Goal: Register for event/course

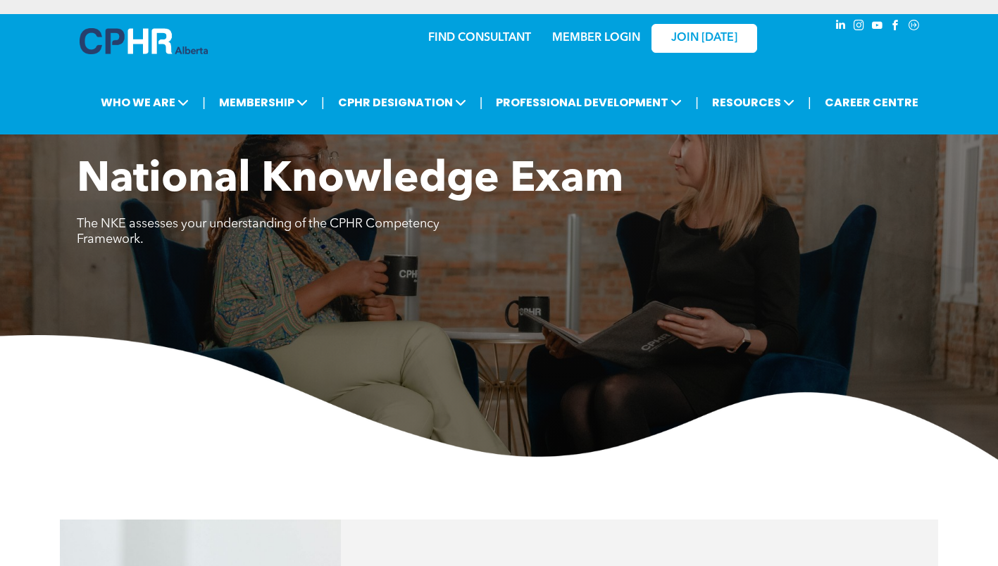
scroll to position [960, 0]
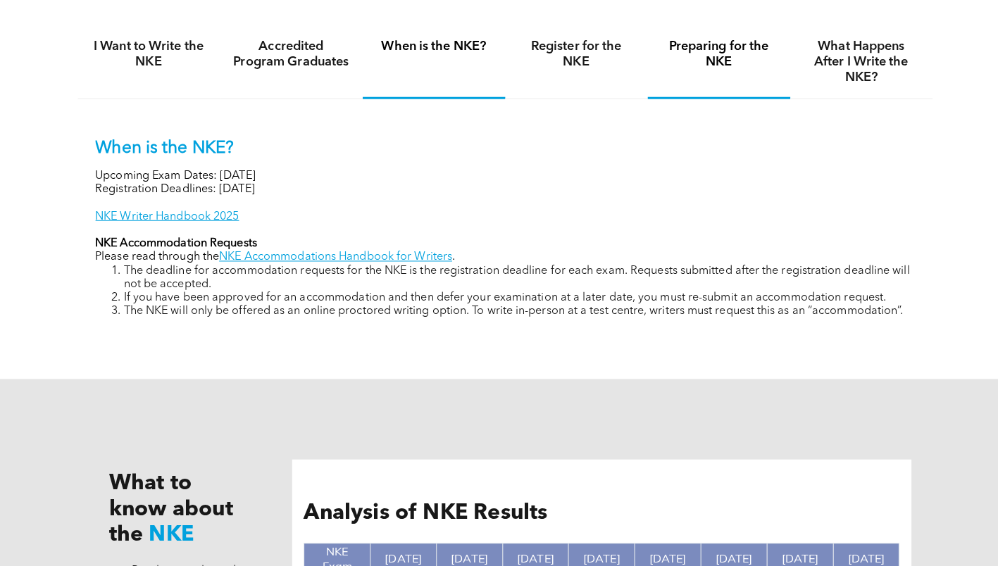
click at [667, 69] on div "Preparing for the NKE" at bounding box center [710, 61] width 141 height 73
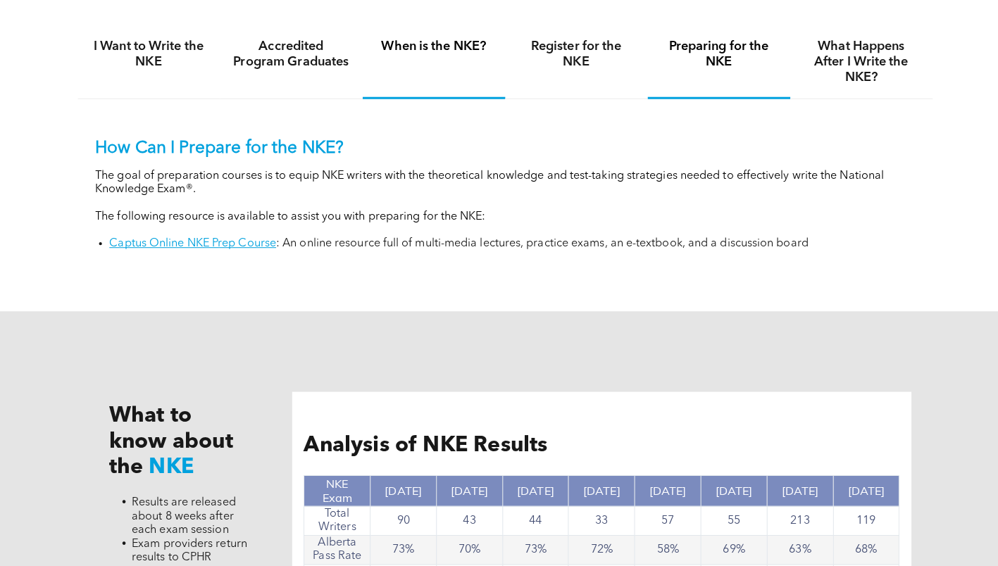
click at [477, 60] on div "When is the NKE?" at bounding box center [428, 61] width 141 height 73
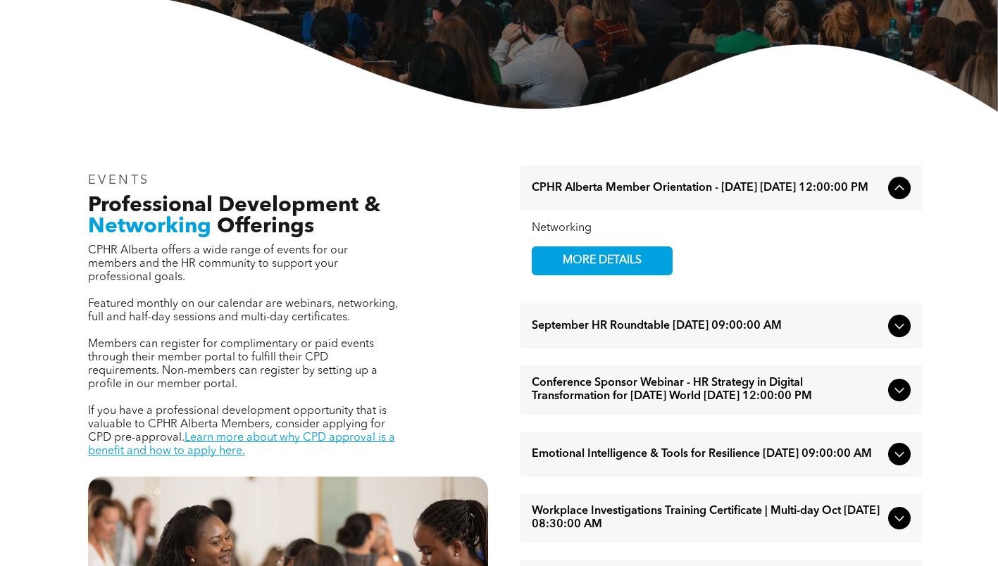
scroll to position [422, 0]
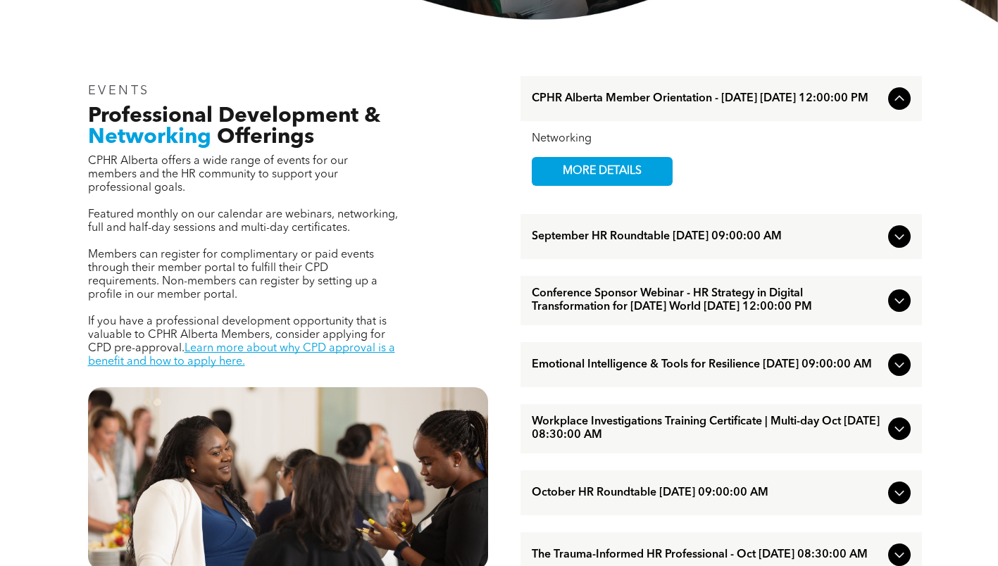
click at [751, 158] on div "Networking MORE DETAILS" at bounding box center [721, 159] width 379 height 54
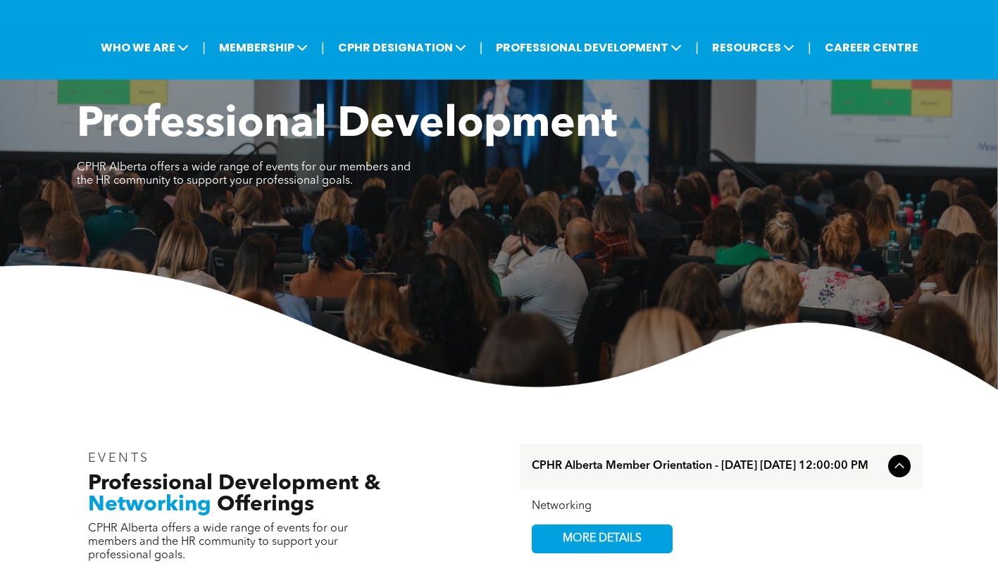
scroll to position [70, 0]
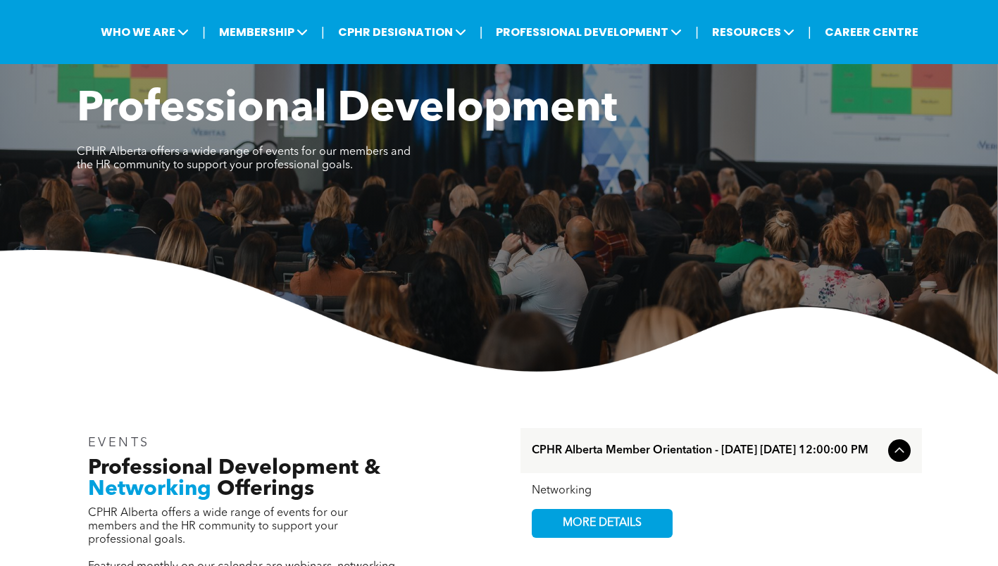
click at [829, 458] on span "CPHR Alberta Member Orientation - [DATE] [DATE] 12:00:00 PM" at bounding box center [707, 450] width 351 height 13
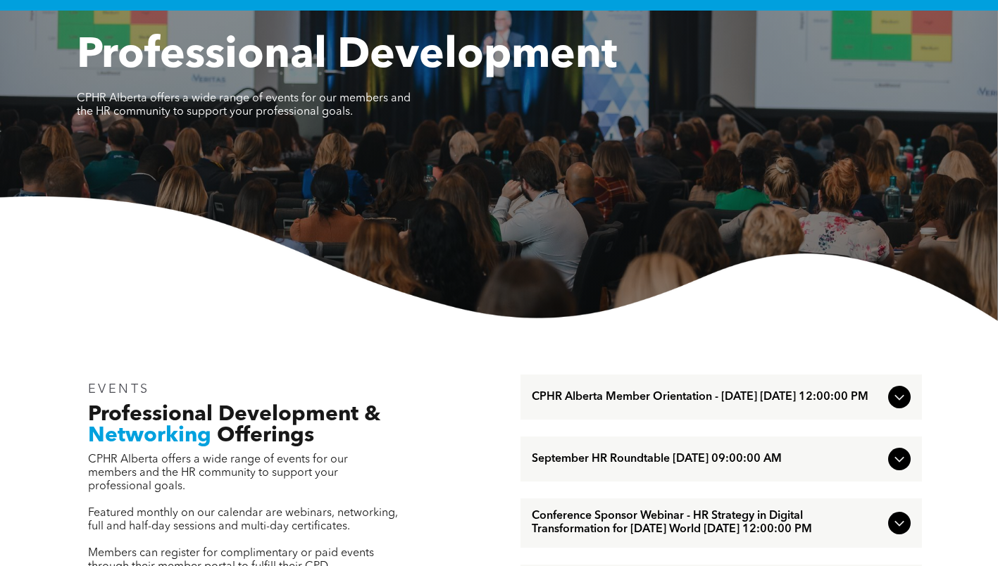
scroll to position [141, 0]
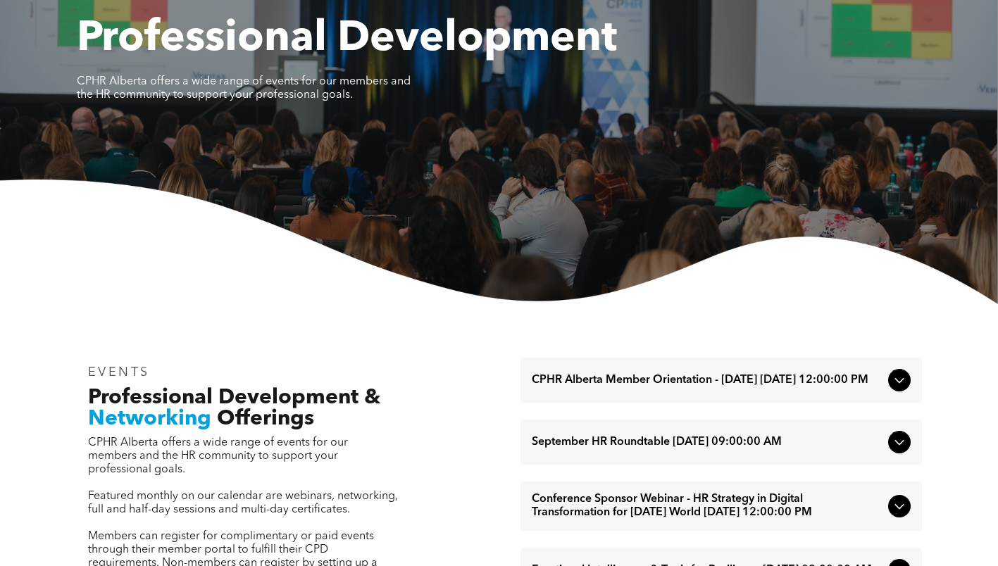
click at [800, 458] on div "September HR Roundtable September/11/2025 09:00:00 AM" at bounding box center [720, 442] width 401 height 45
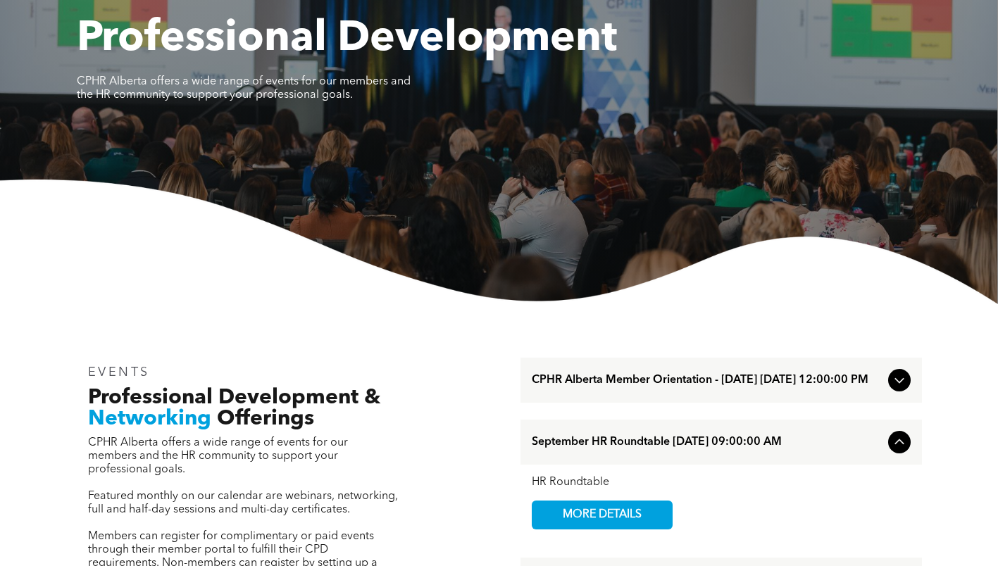
click at [821, 381] on span "CPHR Alberta Member Orientation - August 2025 August/27/2025 12:00:00 PM" at bounding box center [707, 380] width 351 height 13
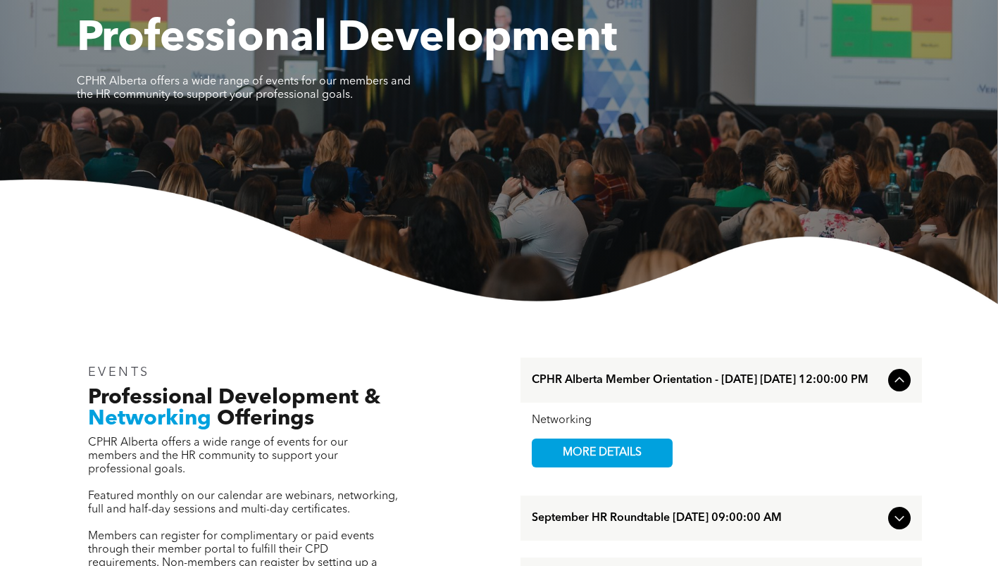
click at [563, 467] on span "MORE DETAILS" at bounding box center [601, 452] width 111 height 27
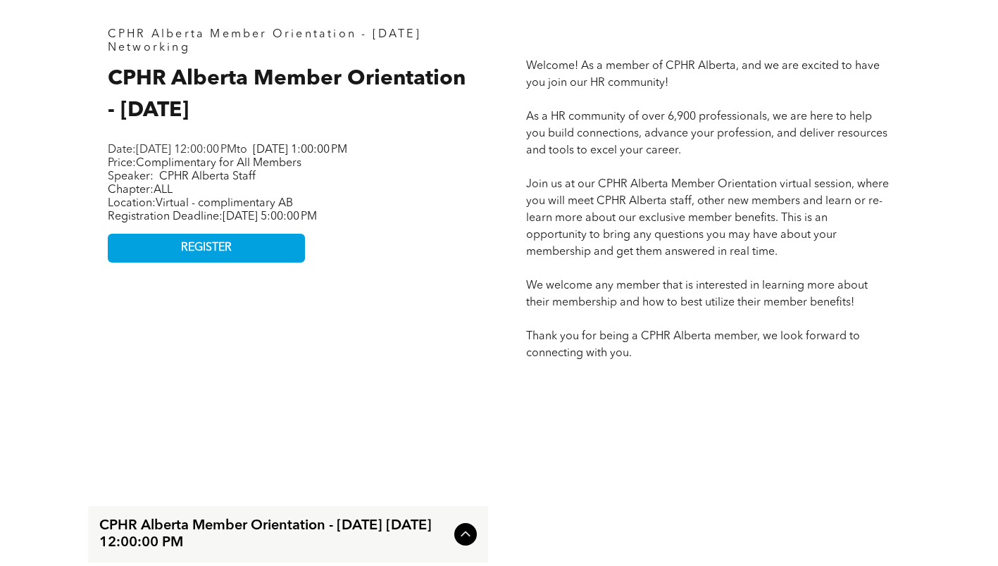
scroll to position [915, 0]
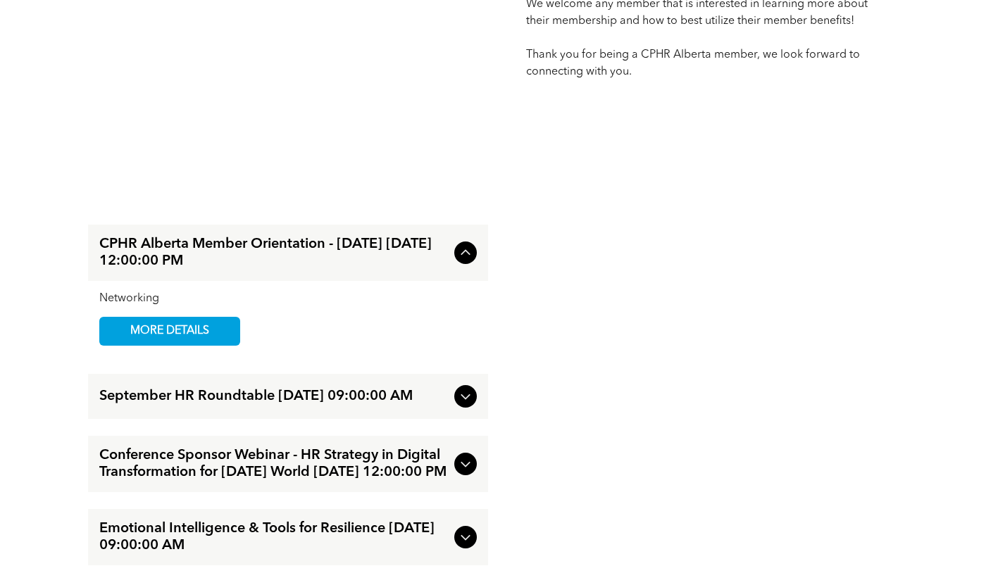
click at [192, 339] on span "MORE DETAILS" at bounding box center [169, 331] width 111 height 27
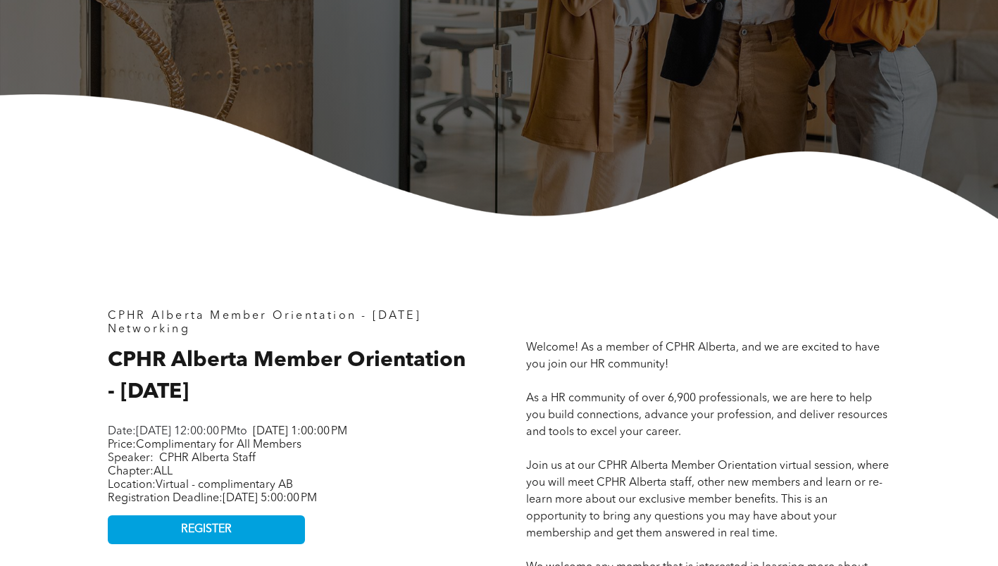
scroll to position [422, 0]
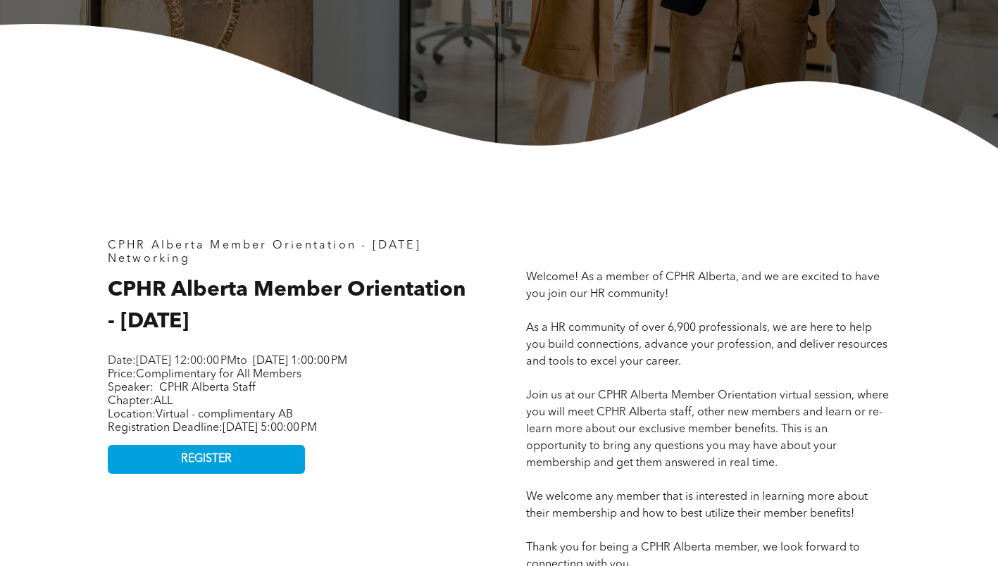
click at [288, 468] on link "REGISTER" at bounding box center [206, 459] width 197 height 29
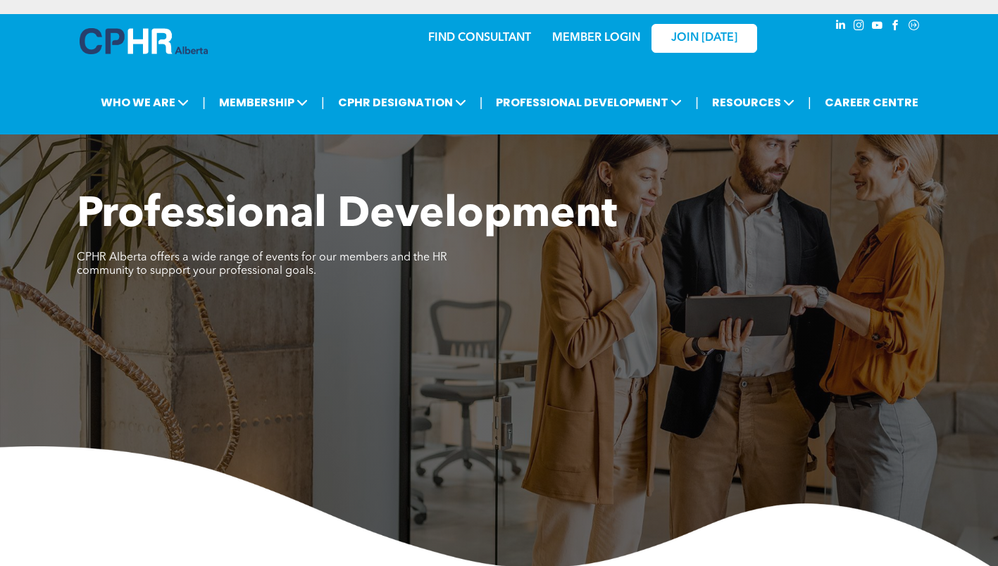
scroll to position [493, 0]
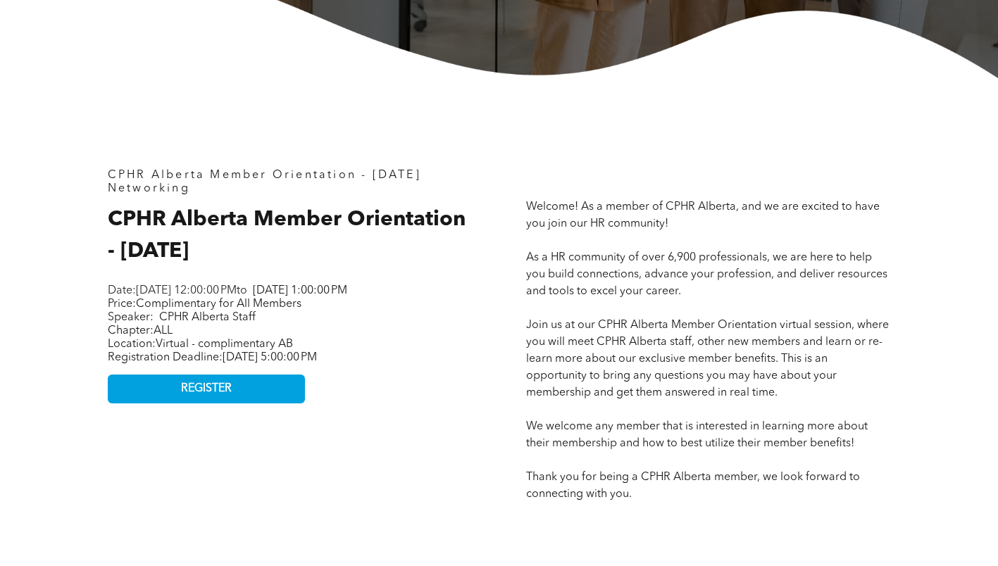
click at [261, 403] on link "REGISTER" at bounding box center [206, 389] width 197 height 29
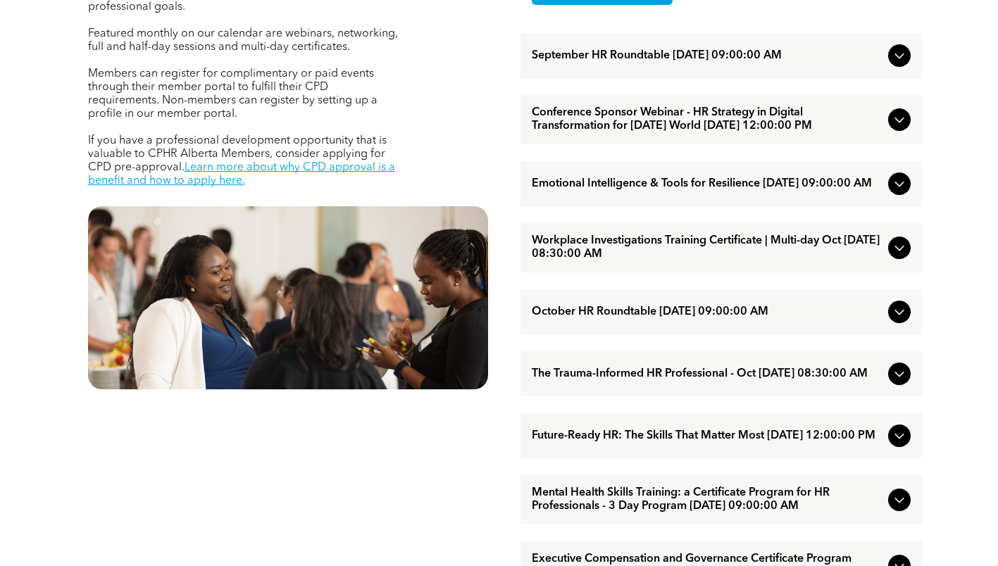
scroll to position [1197, 0]
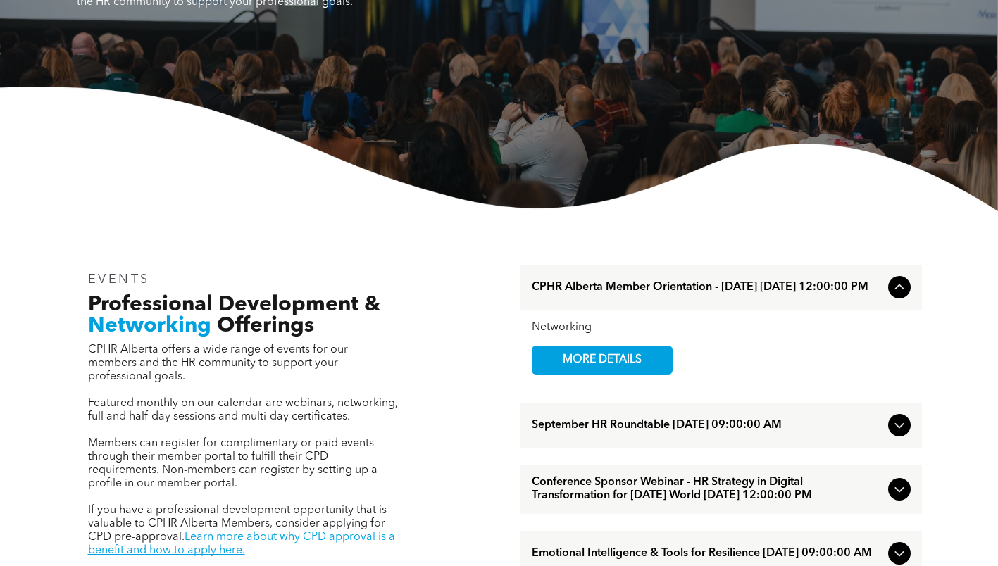
scroll to position [983, 0]
